Goal: Task Accomplishment & Management: Manage account settings

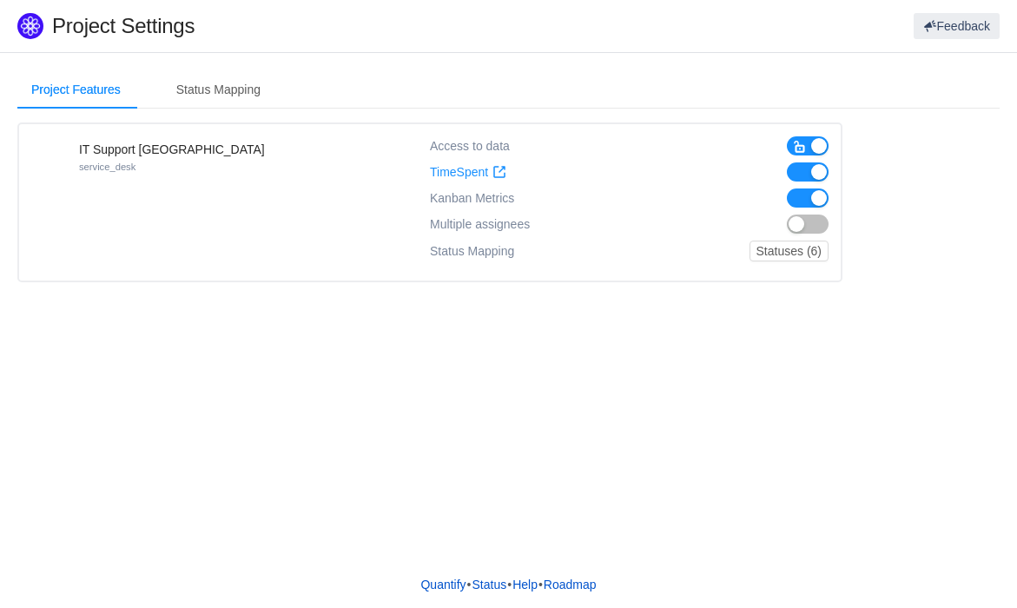
click at [810, 147] on button "button" at bounding box center [808, 145] width 42 height 19
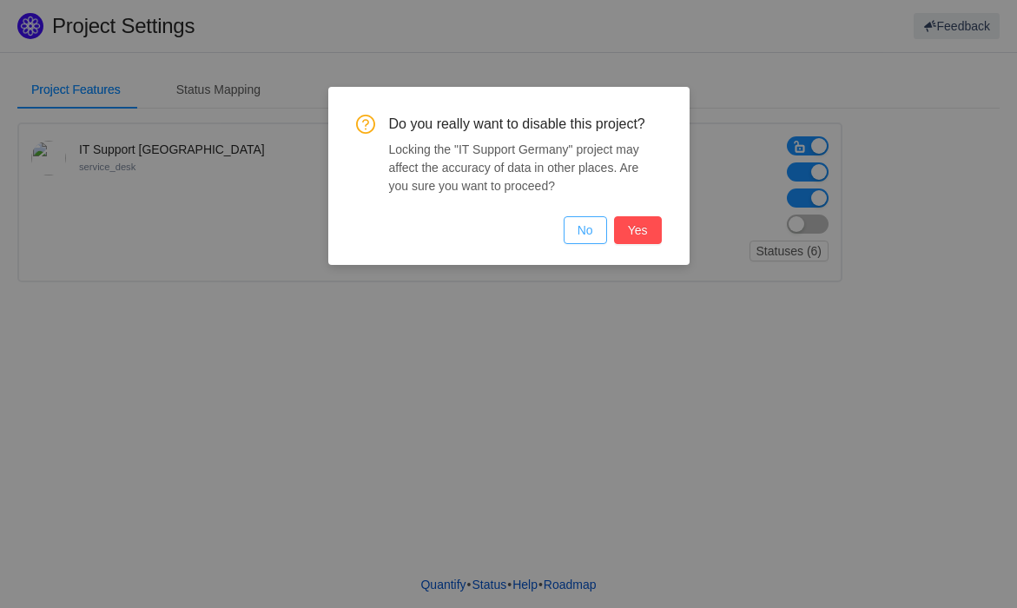
click at [594, 234] on button "No" at bounding box center [585, 230] width 43 height 28
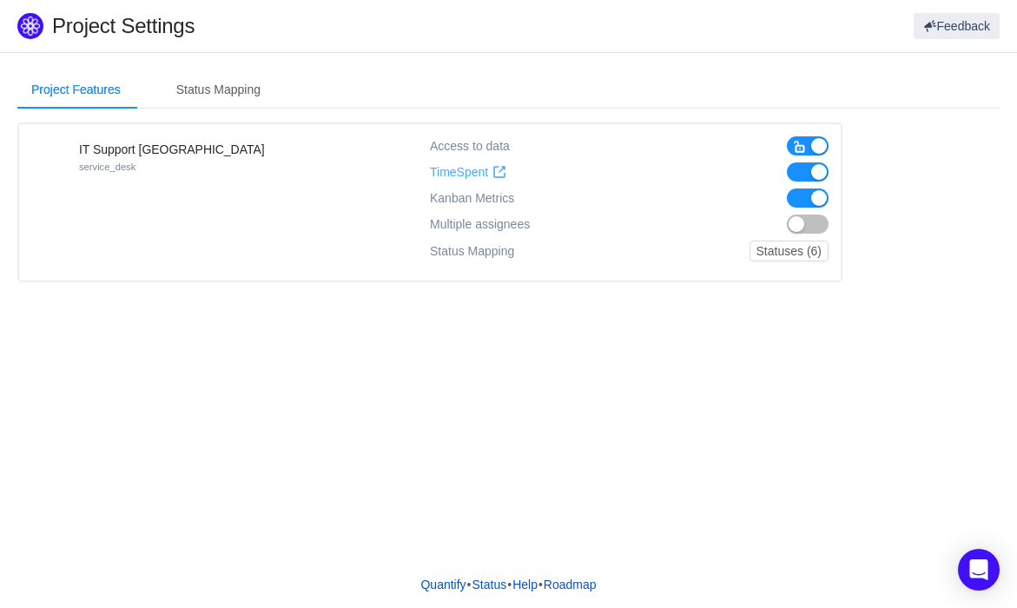
click at [445, 166] on span "TimeSpent" at bounding box center [459, 172] width 58 height 15
click at [805, 142] on span "button" at bounding box center [800, 147] width 14 height 14
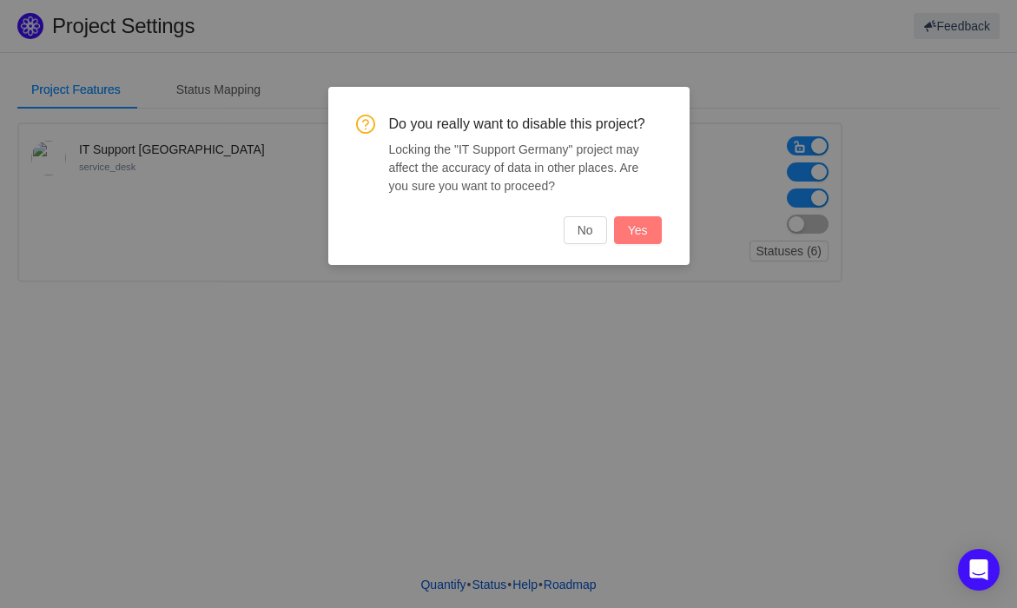
click at [652, 219] on button "Yes" at bounding box center [638, 230] width 48 height 28
